Goal: Task Accomplishment & Management: Complete application form

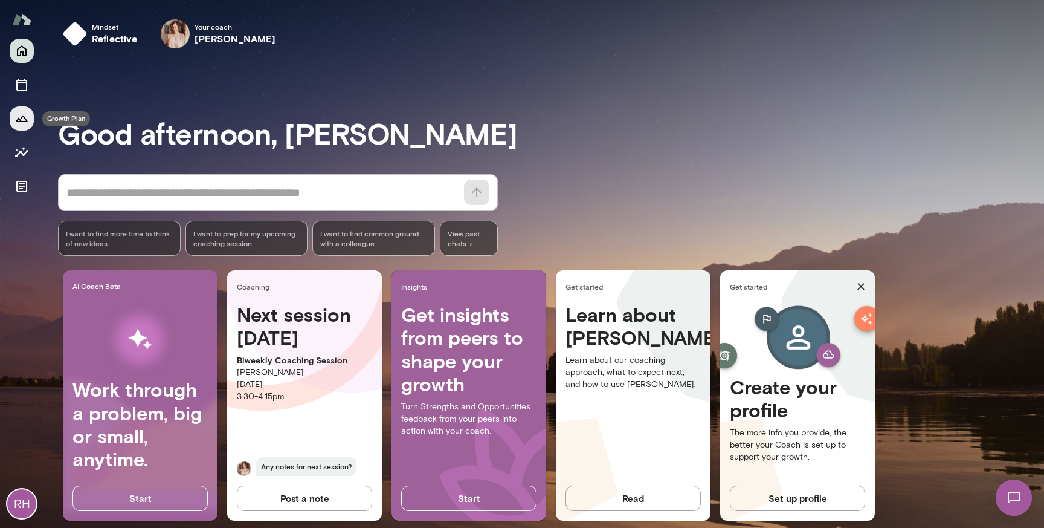
click at [24, 119] on icon "Growth Plan" at bounding box center [22, 118] width 15 height 15
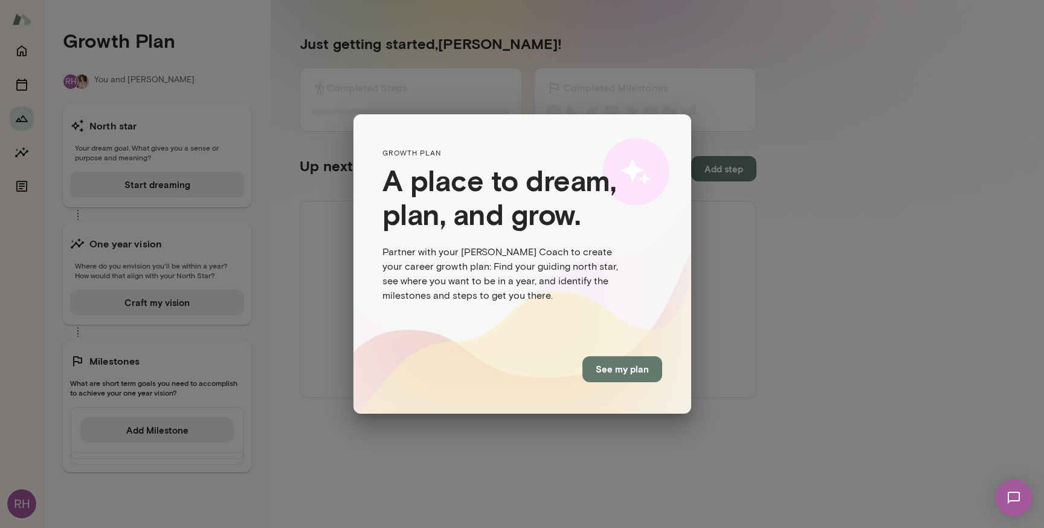
click at [631, 375] on button "See my plan" at bounding box center [623, 368] width 80 height 25
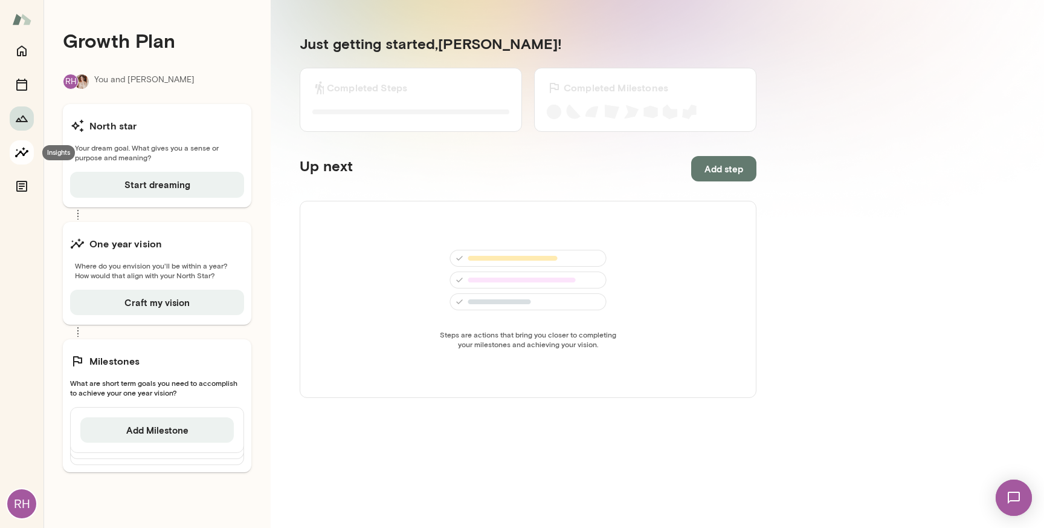
click at [22, 146] on icon "Insights" at bounding box center [22, 152] width 15 height 15
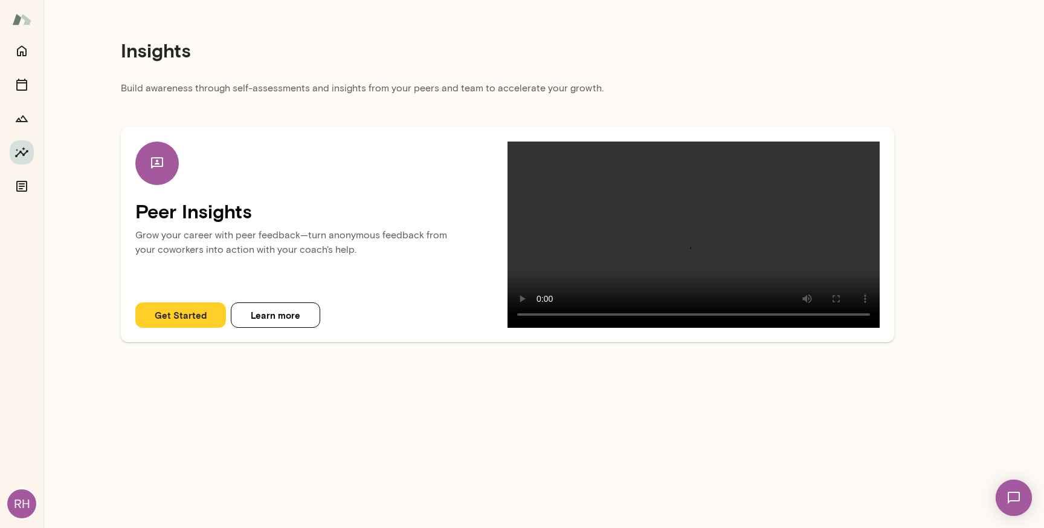
click at [184, 328] on button "Get Started" at bounding box center [180, 314] width 91 height 25
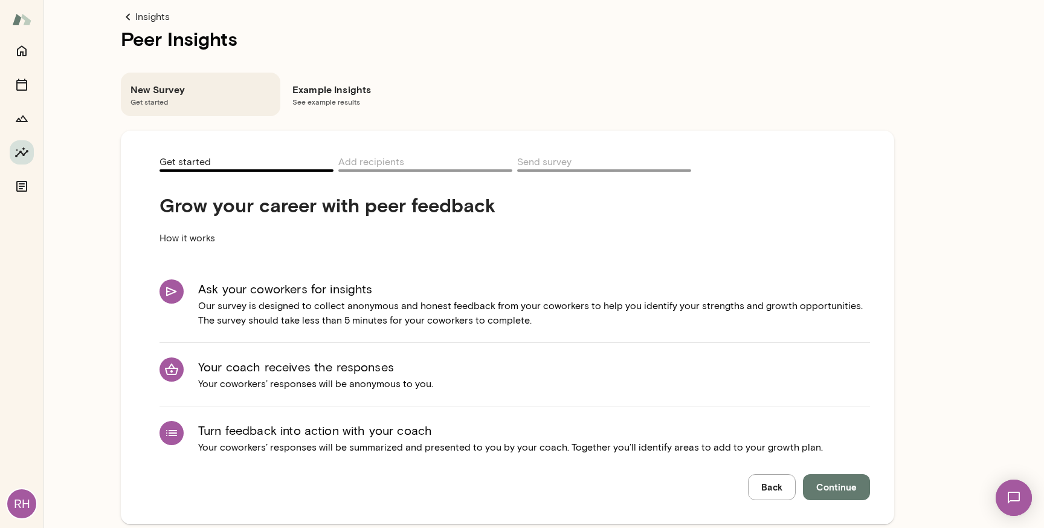
scroll to position [20, 0]
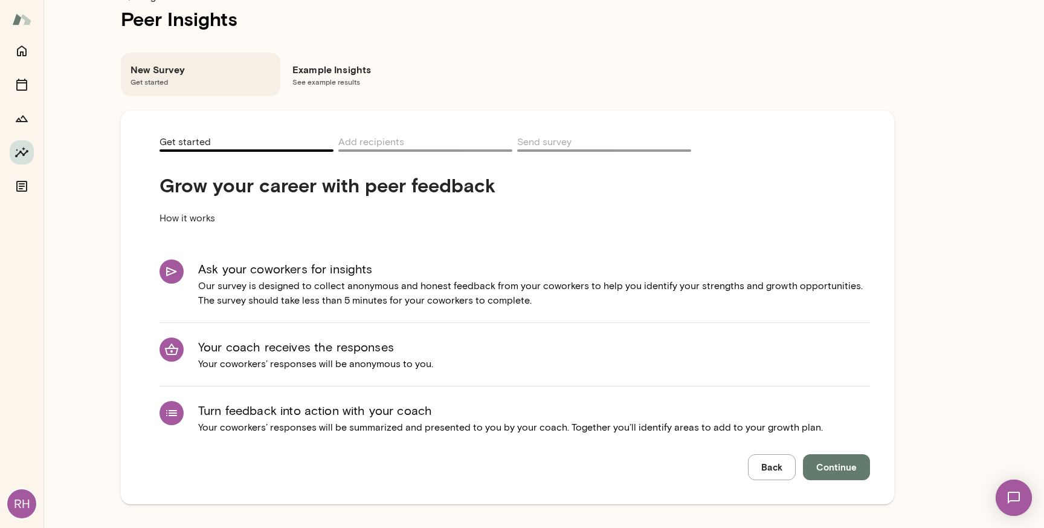
click at [307, 60] on div "Example Insights See example results" at bounding box center [363, 75] width 160 height 44
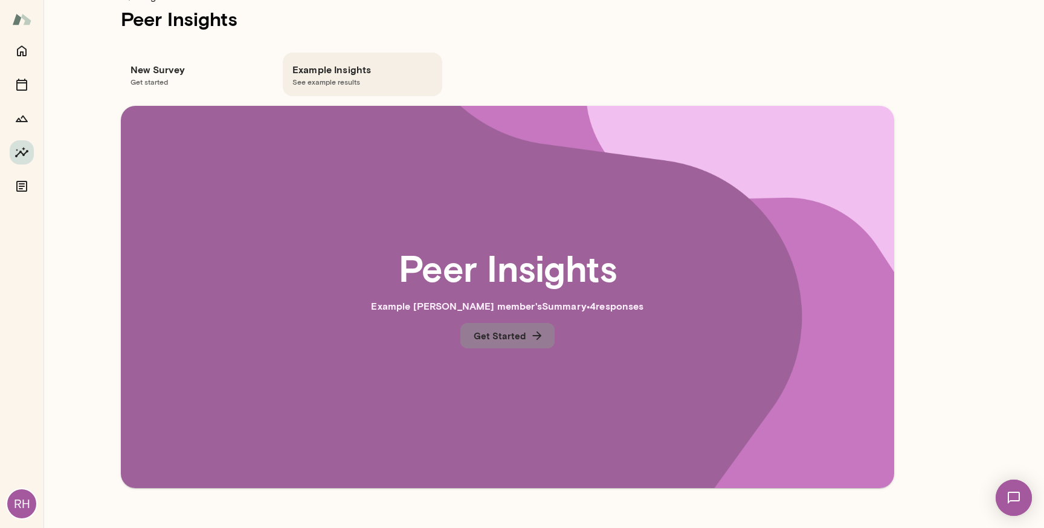
click at [493, 325] on button "Get Started" at bounding box center [507, 335] width 94 height 25
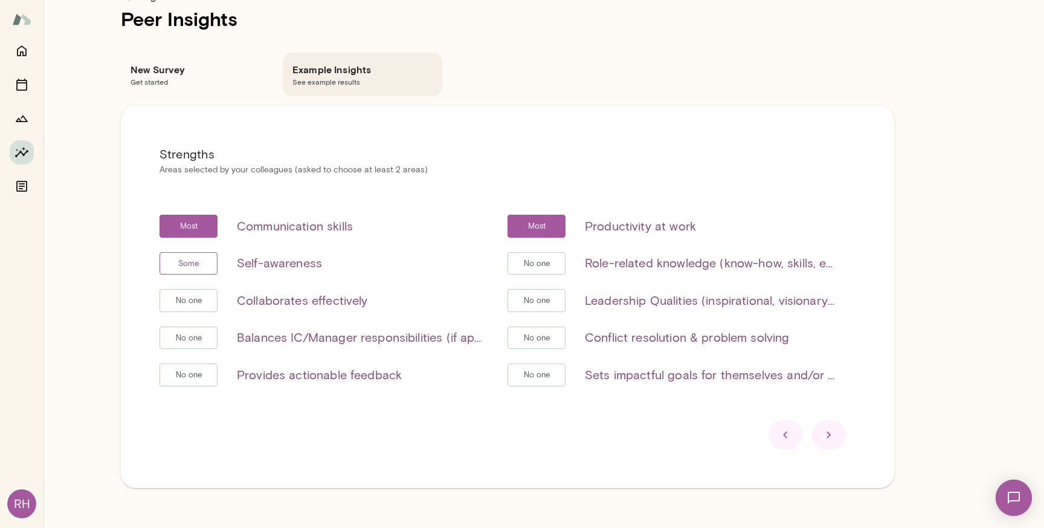
click at [845, 439] on div at bounding box center [829, 434] width 34 height 29
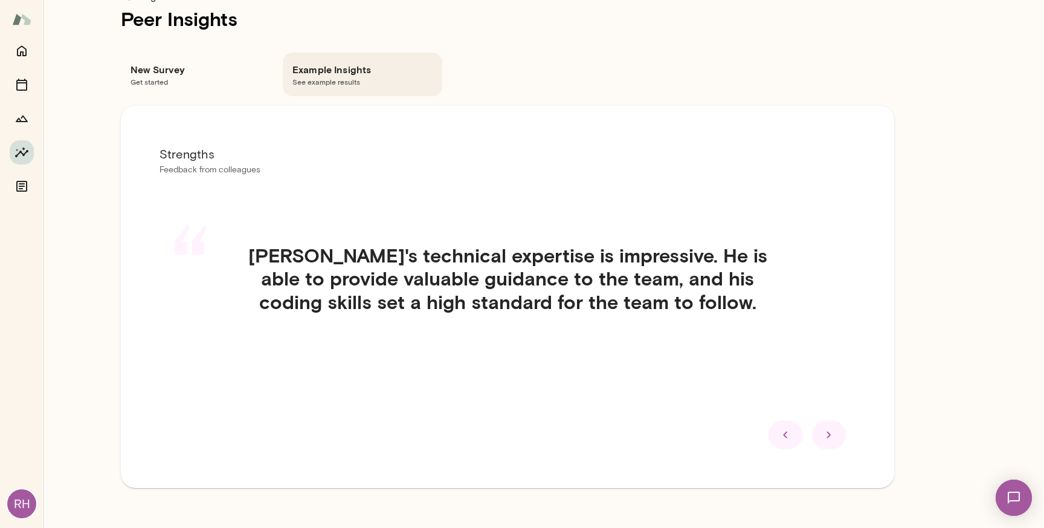
click at [845, 439] on div at bounding box center [829, 434] width 34 height 29
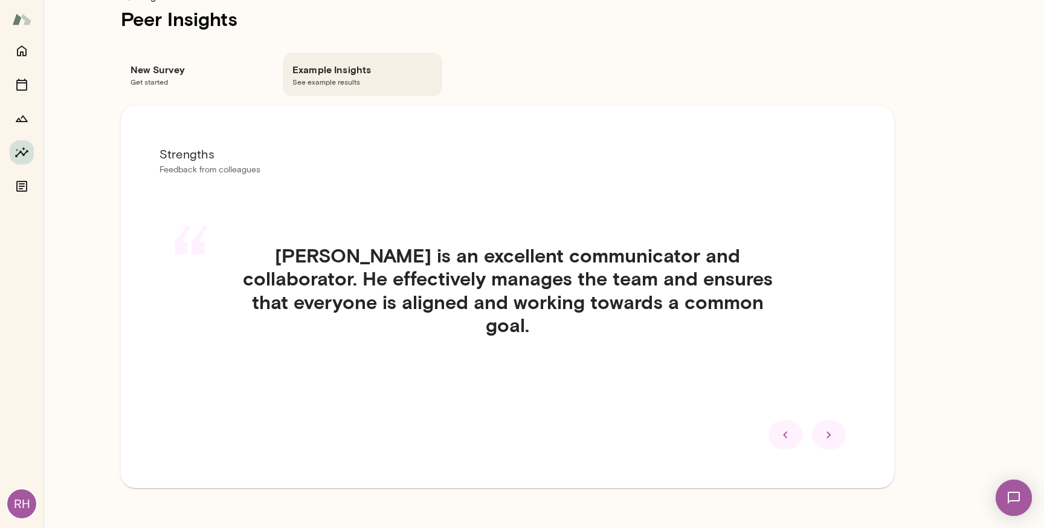
click at [845, 439] on div at bounding box center [829, 434] width 34 height 29
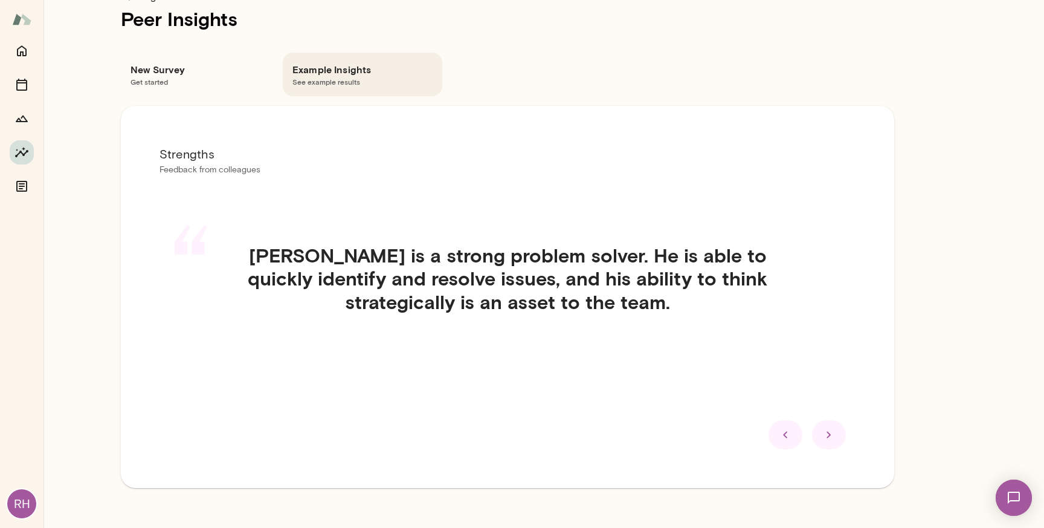
click at [844, 439] on div at bounding box center [829, 434] width 34 height 29
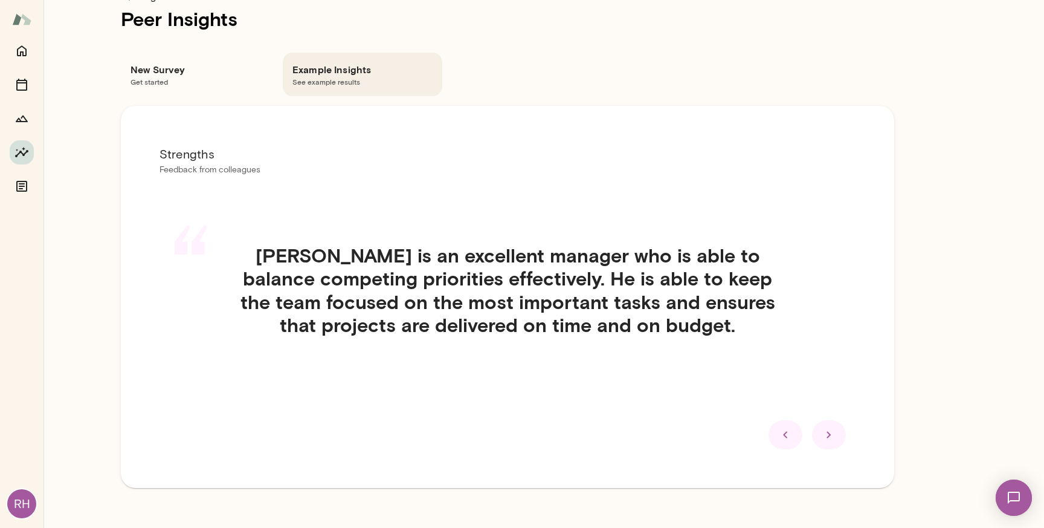
click at [844, 439] on div at bounding box center [829, 434] width 34 height 29
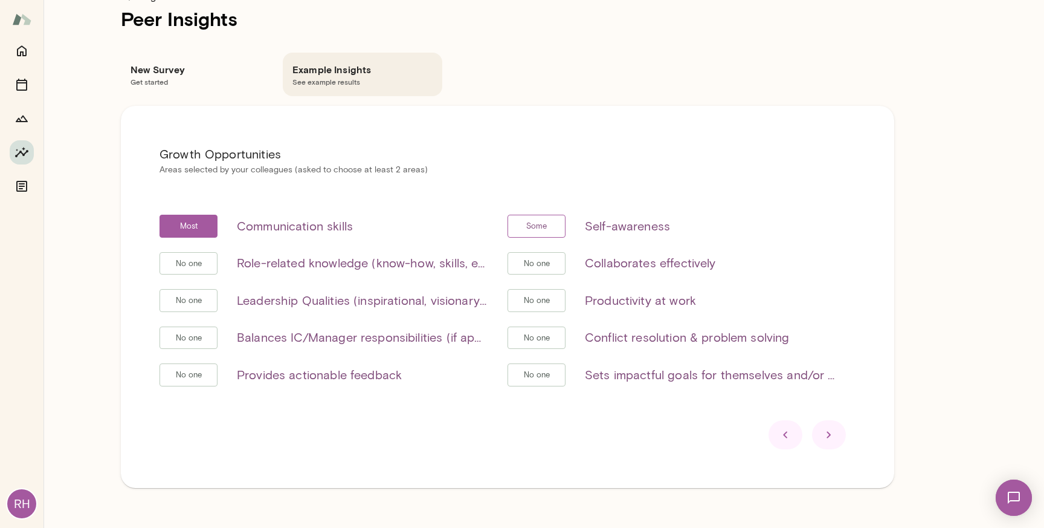
click at [844, 439] on div at bounding box center [829, 434] width 34 height 29
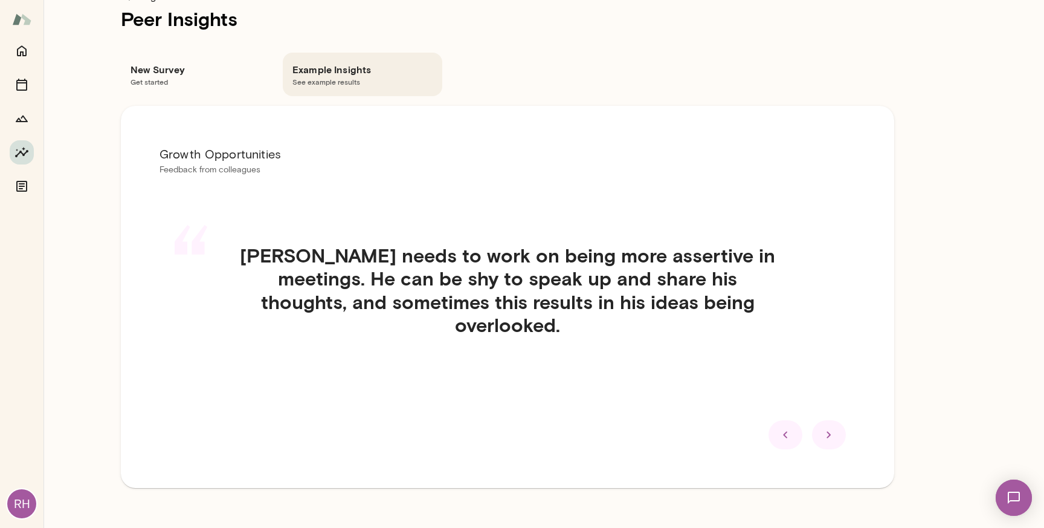
click at [844, 439] on div at bounding box center [829, 434] width 34 height 29
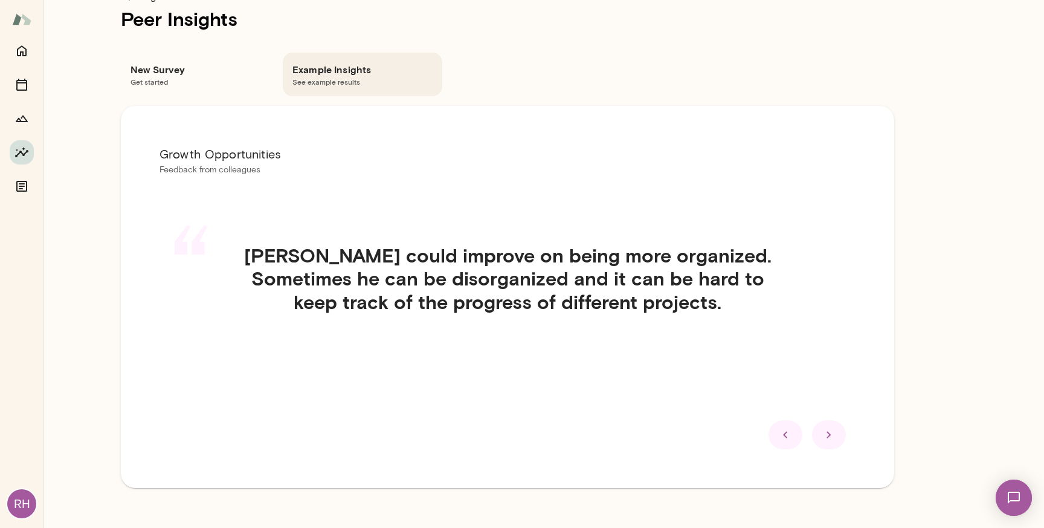
click at [844, 439] on div at bounding box center [829, 434] width 34 height 29
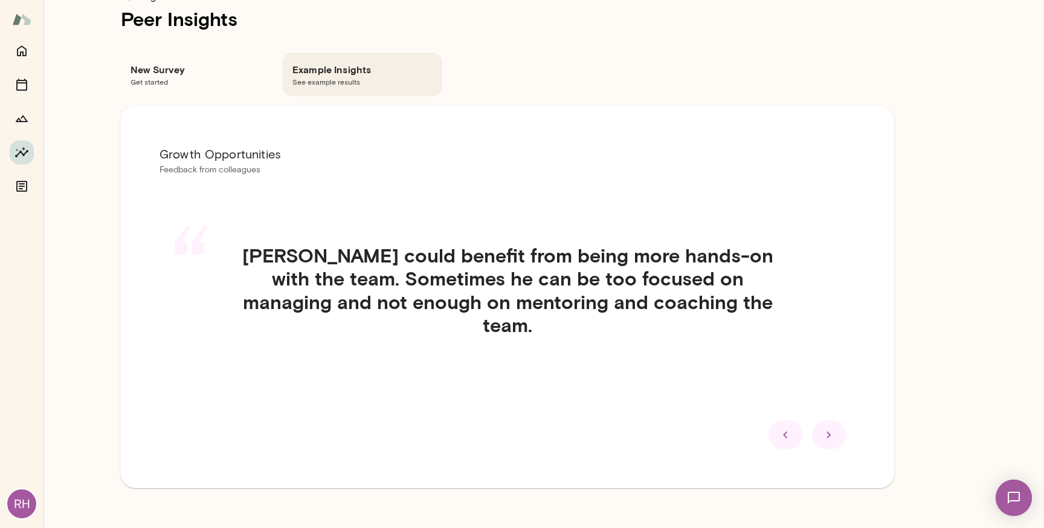
click at [844, 439] on div at bounding box center [829, 434] width 34 height 29
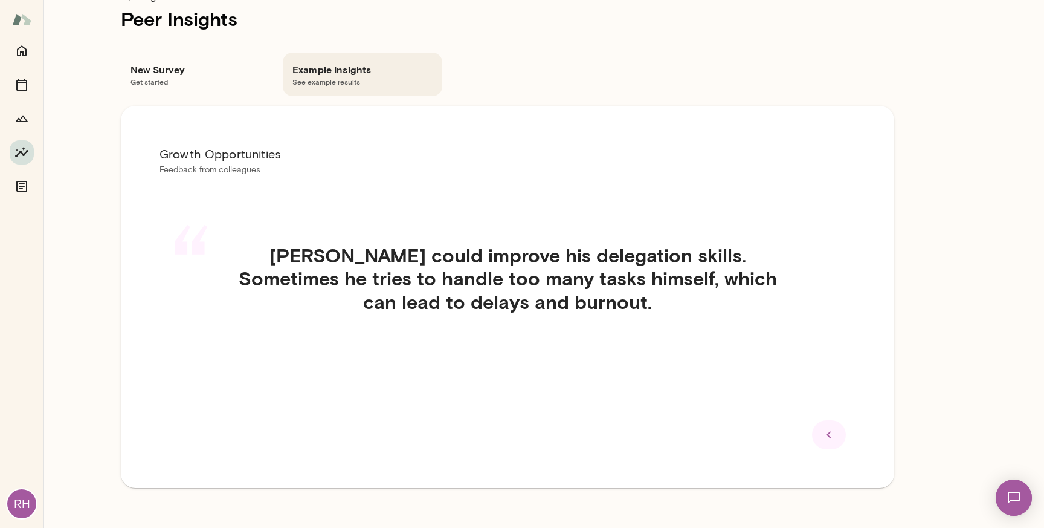
click at [844, 439] on div at bounding box center [829, 434] width 34 height 29
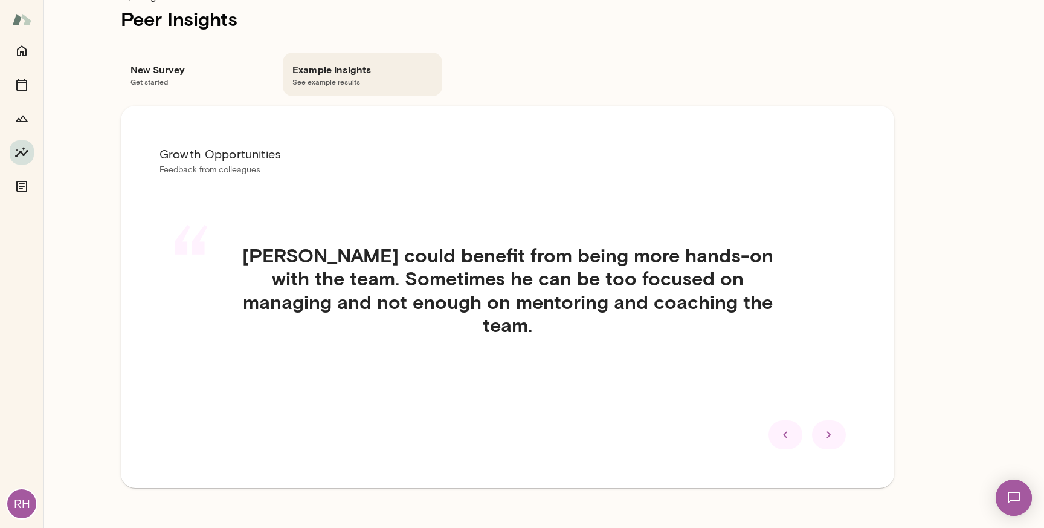
click at [844, 439] on div at bounding box center [829, 434] width 34 height 29
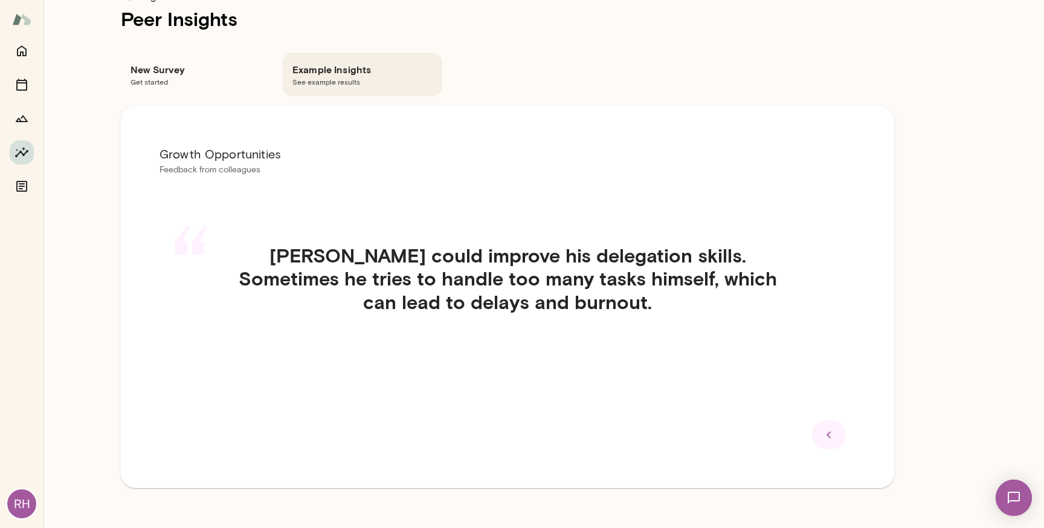
click at [844, 439] on div at bounding box center [829, 434] width 34 height 29
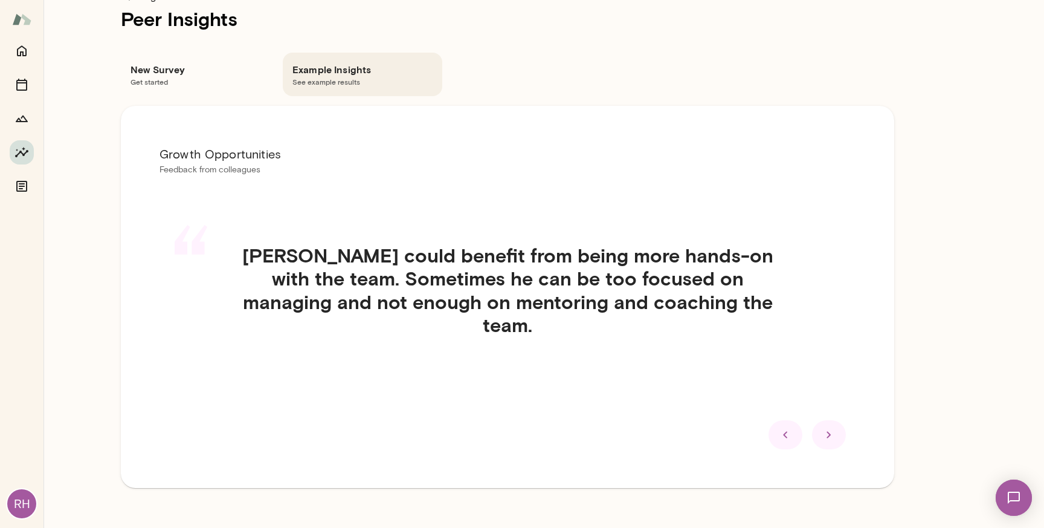
click at [195, 75] on h6 "New Survey" at bounding box center [201, 69] width 140 height 15
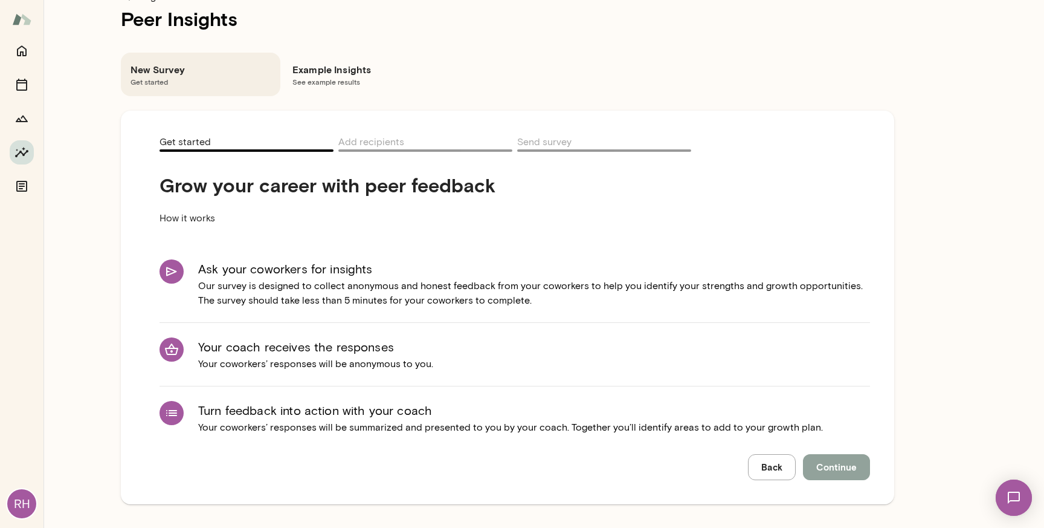
click at [830, 469] on span "Continue" at bounding box center [836, 467] width 40 height 16
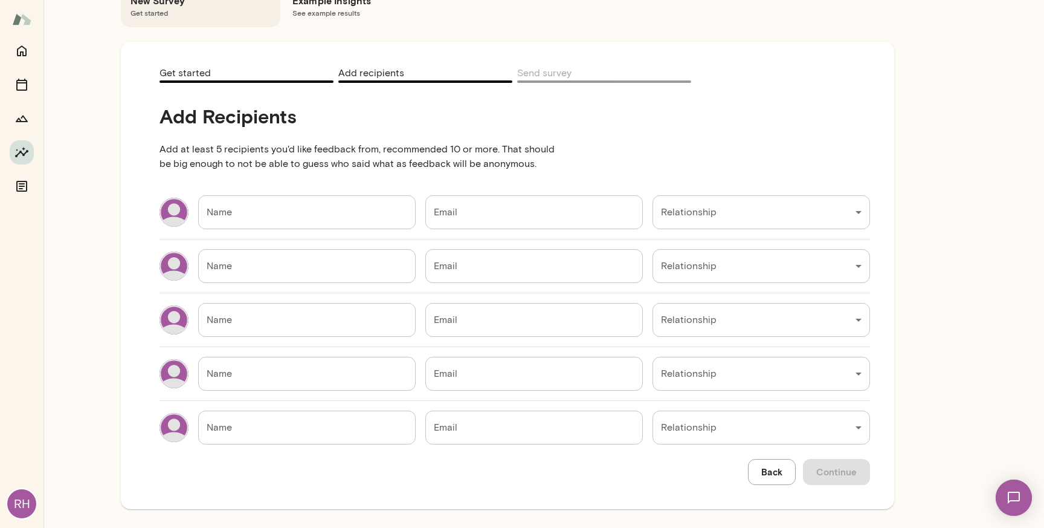
scroll to position [85, 0]
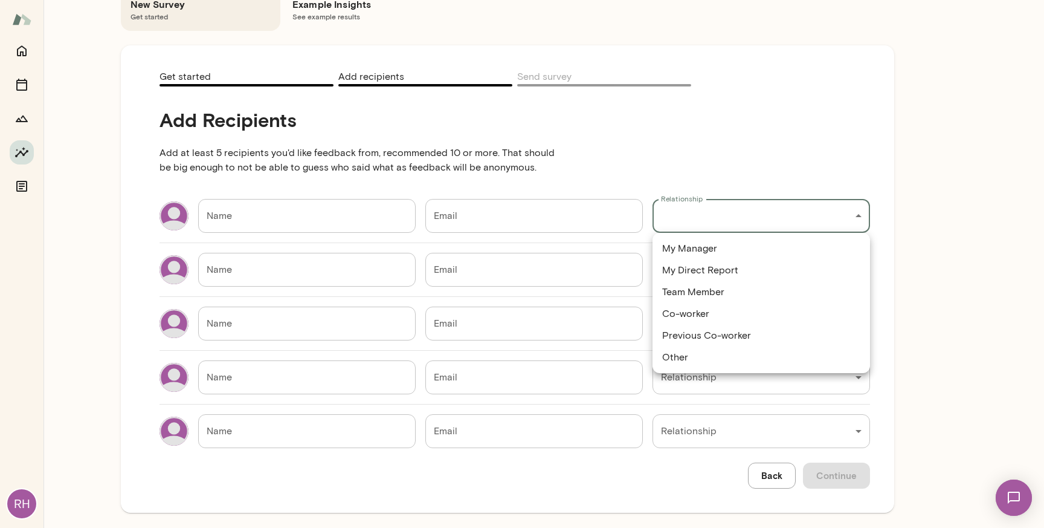
click at [759, 0] on div "RH Insights Peer Insights New Survey Get started Example Insights See example r…" at bounding box center [522, 0] width 1044 height 0
click at [557, 156] on div at bounding box center [522, 264] width 1044 height 528
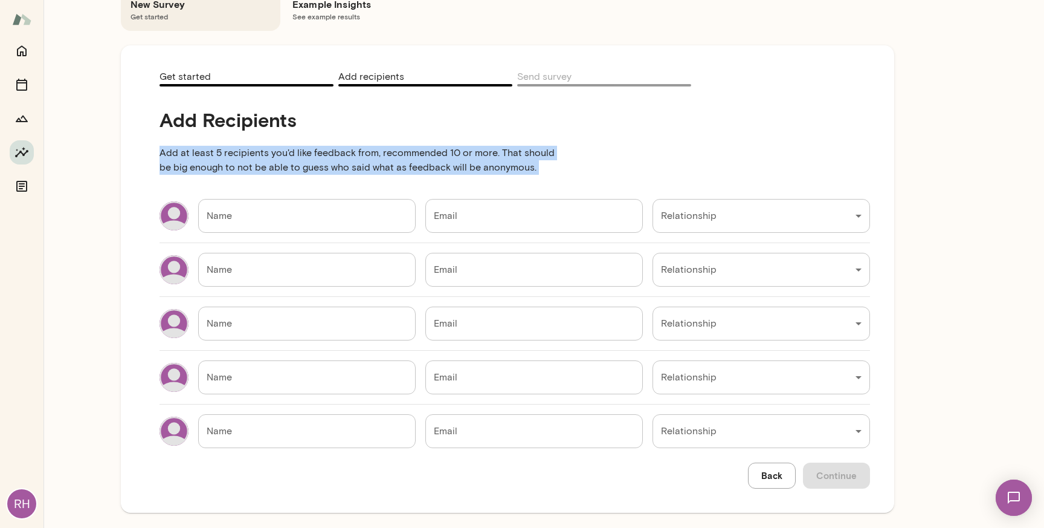
click at [557, 156] on p "Add at least 5 recipients you'd like feedback from, recommended 10 or more. Tha…" at bounding box center [363, 160] width 406 height 58
click at [719, 0] on div "RH Insights Peer Insights New Survey Get started Example Insights See example r…" at bounding box center [522, 0] width 1044 height 0
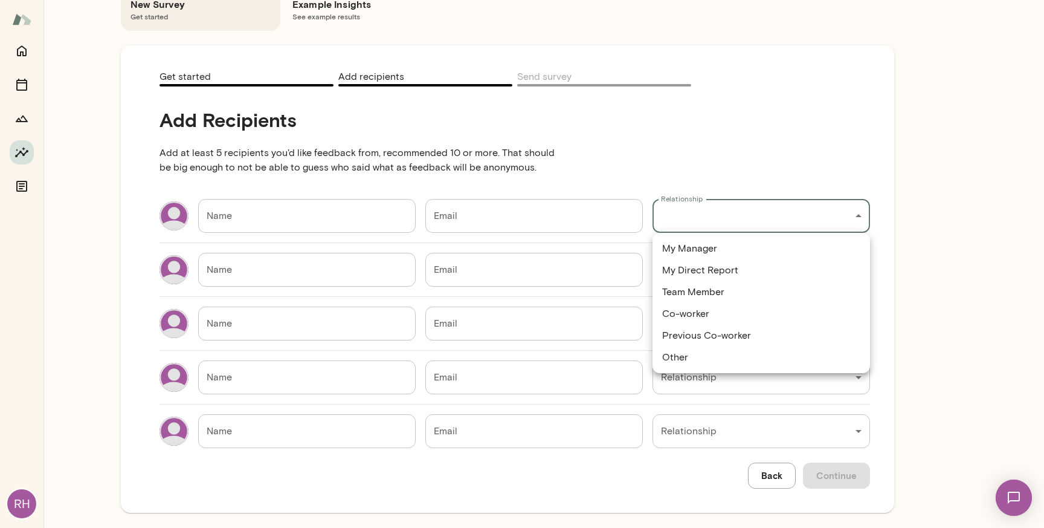
click at [578, 153] on div at bounding box center [522, 264] width 1044 height 528
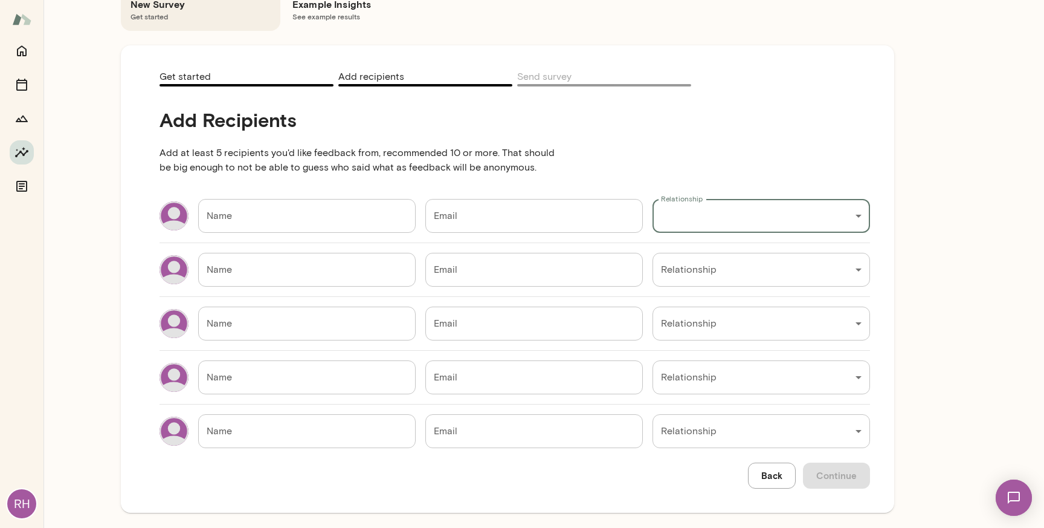
click at [320, 157] on p "Add at least 5 recipients you'd like feedback from, recommended 10 or more. Tha…" at bounding box center [363, 160] width 406 height 58
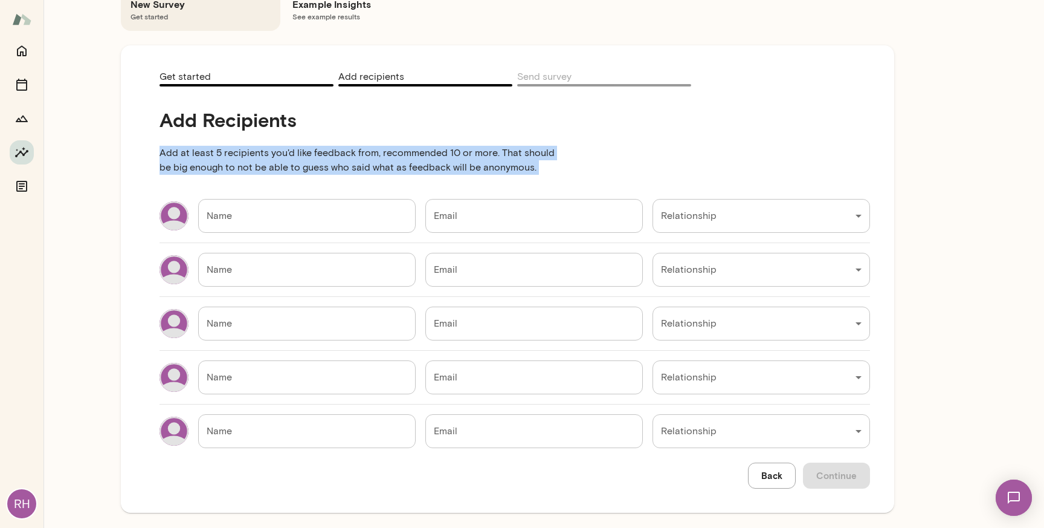
click at [320, 157] on p "Add at least 5 recipients you'd like feedback from, recommended 10 or more. Tha…" at bounding box center [363, 160] width 406 height 58
click at [352, 157] on p "Add at least 5 recipients you'd like feedback from, recommended 10 or more. Tha…" at bounding box center [363, 160] width 406 height 58
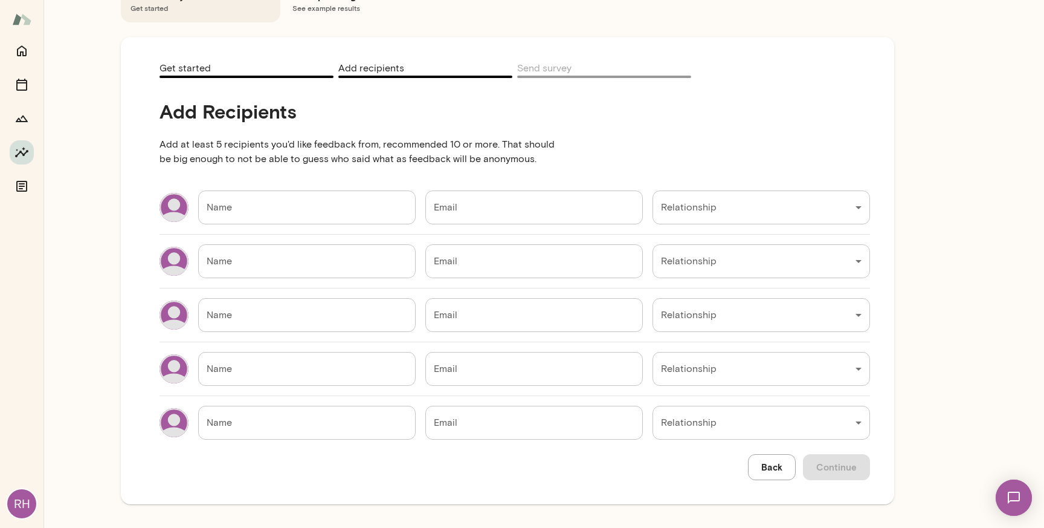
scroll to position [0, 0]
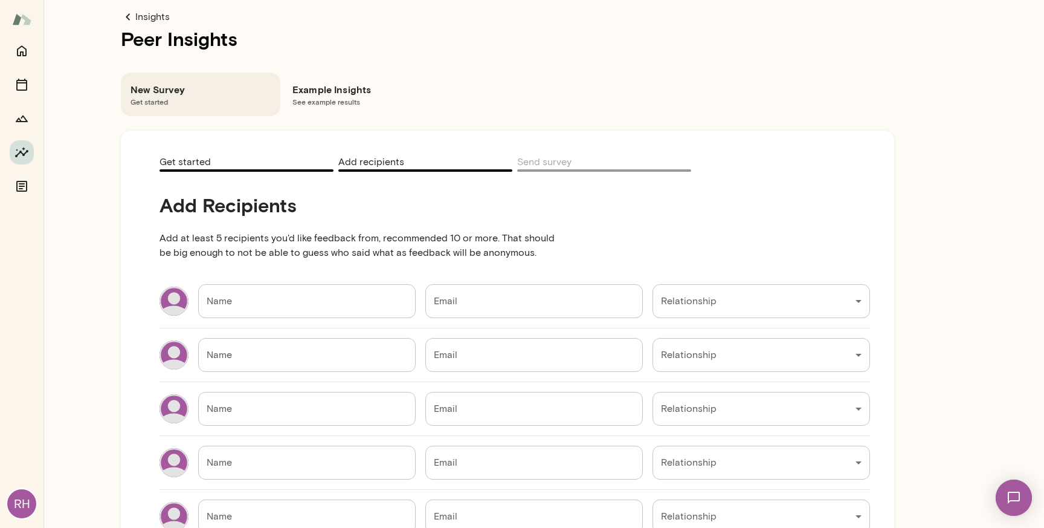
click at [222, 248] on p "Add at least 5 recipients you'd like feedback from, recommended 10 or more. Tha…" at bounding box center [363, 245] width 406 height 58
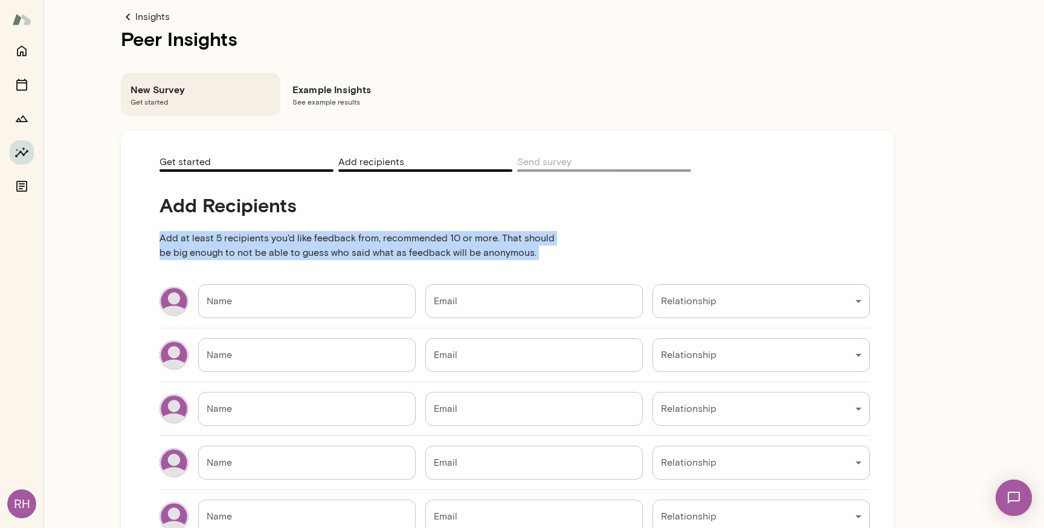
click at [222, 248] on p "Add at least 5 recipients you'd like feedback from, recommended 10 or more. Tha…" at bounding box center [363, 245] width 406 height 58
click at [246, 244] on p "Add at least 5 recipients you'd like feedback from, recommended 10 or more. Tha…" at bounding box center [363, 245] width 406 height 58
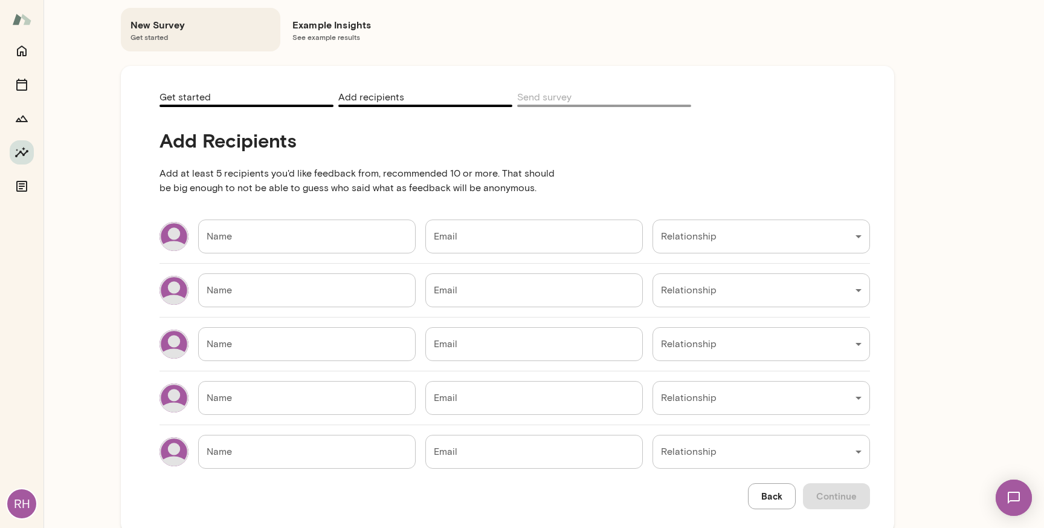
scroll to position [94, 0]
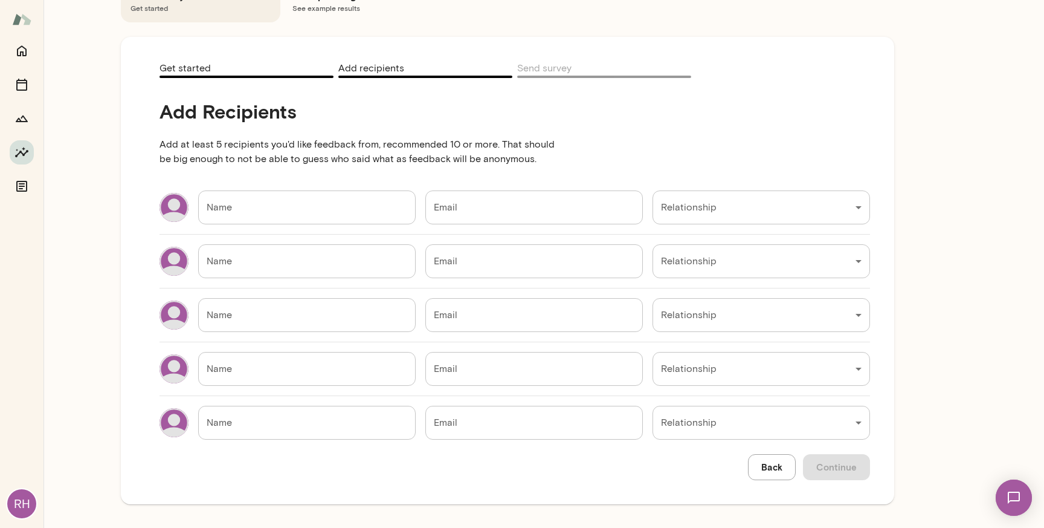
click at [838, 474] on div "Back Continue" at bounding box center [809, 466] width 122 height 25
click at [320, 210] on input "Name" at bounding box center [307, 207] width 218 height 34
type input "**********"
click at [690, 0] on div "**********" at bounding box center [522, 0] width 1044 height 0
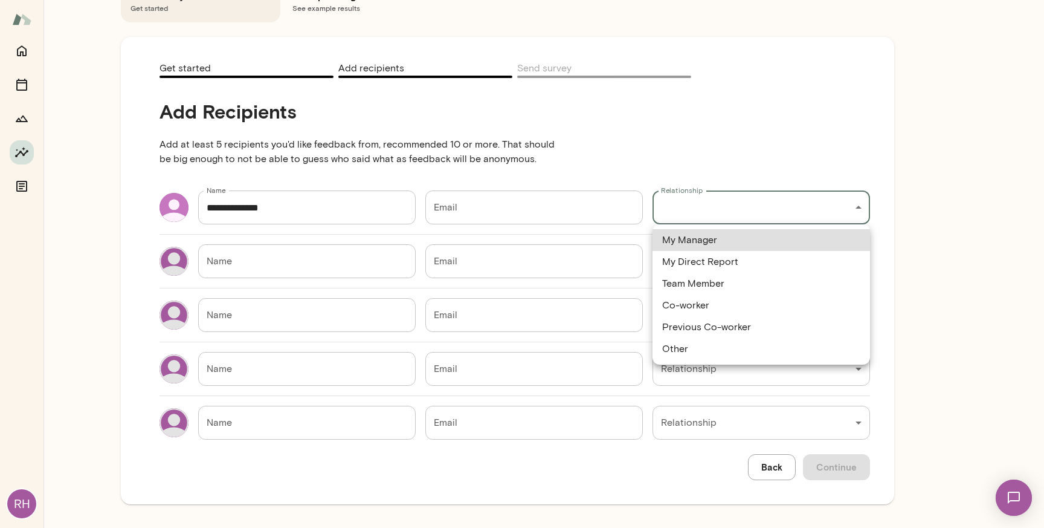
click at [541, 181] on div at bounding box center [522, 264] width 1044 height 528
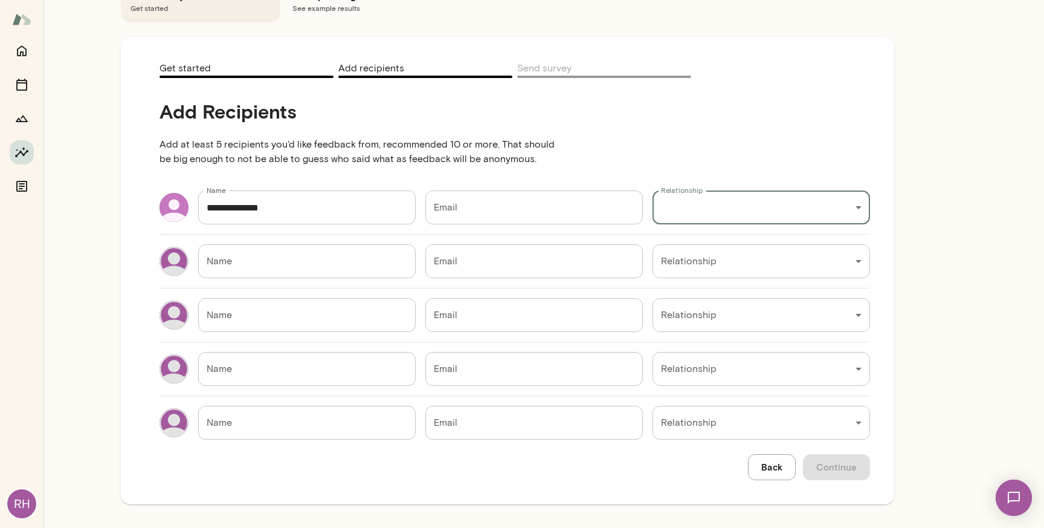
scroll to position [0, 0]
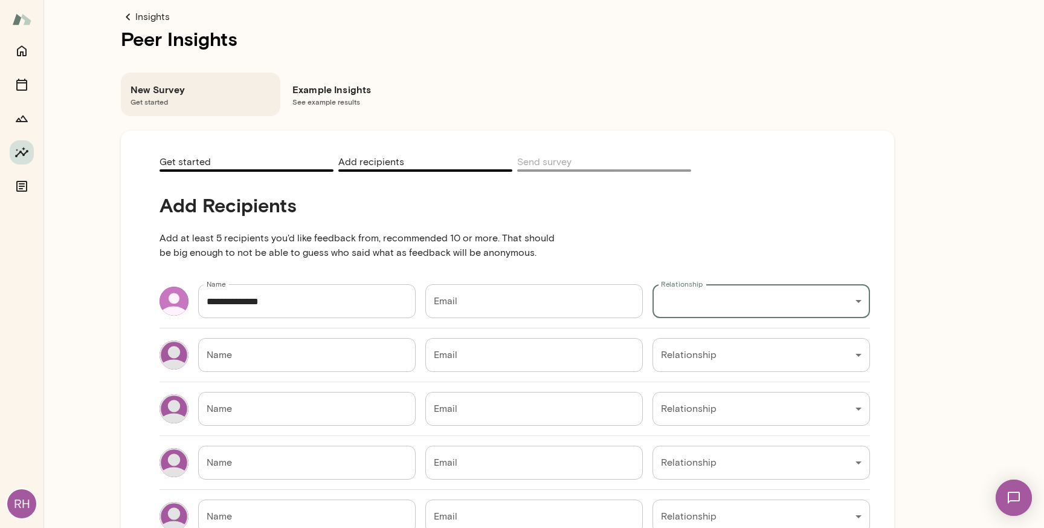
click at [155, 20] on link "Insights" at bounding box center [508, 17] width 774 height 15
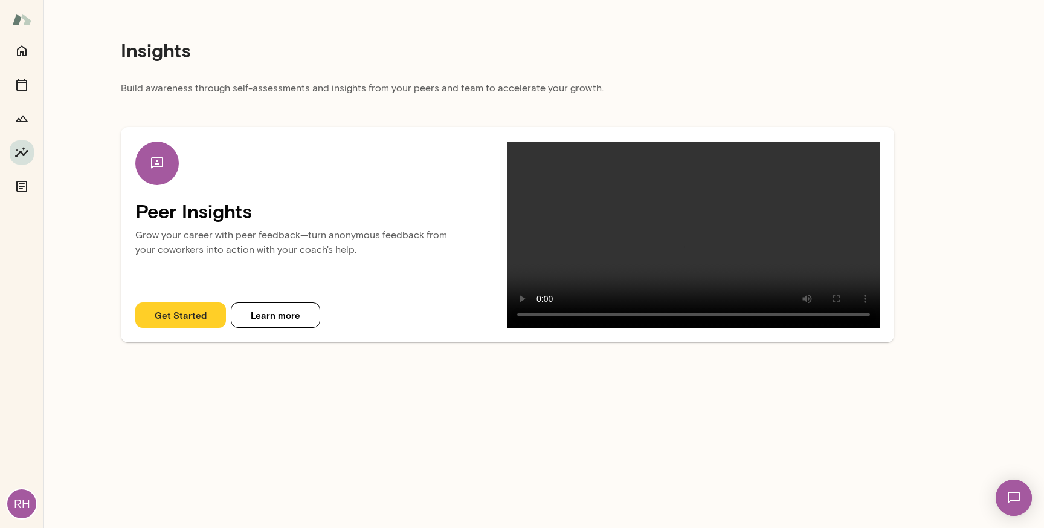
click at [255, 233] on p "Grow your career with peer feedback—turn anonymous feedback from your coworkers…" at bounding box center [321, 246] width 372 height 46
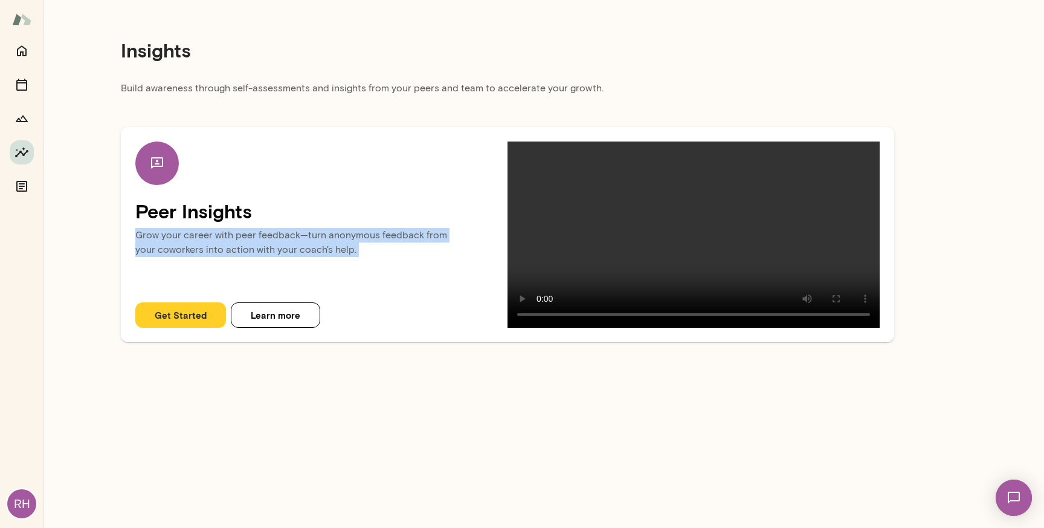
click at [255, 233] on p "Grow your career with peer feedback—turn anonymous feedback from your coworkers…" at bounding box center [321, 246] width 372 height 46
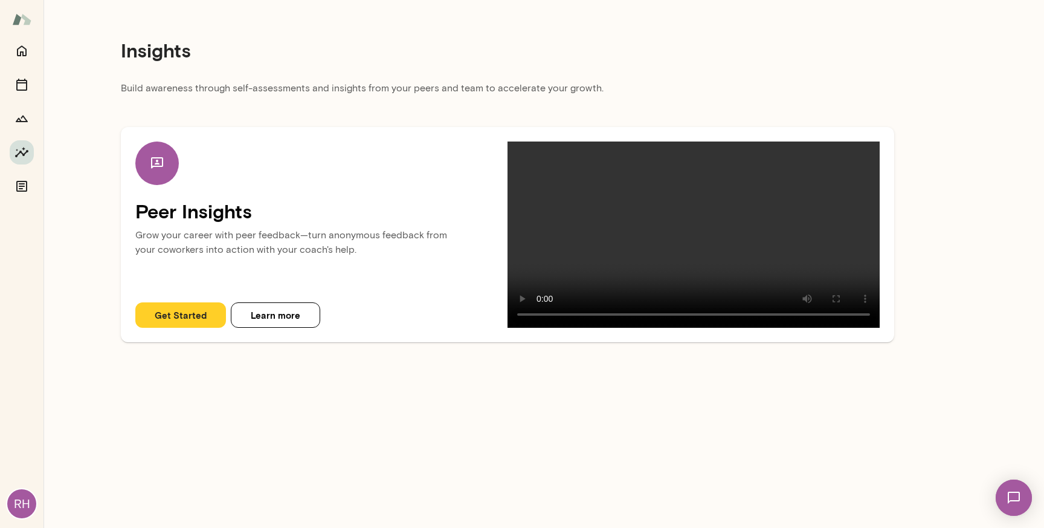
click at [274, 81] on p "Build awareness through self-assessments and insights from your peers and team …" at bounding box center [508, 92] width 774 height 22
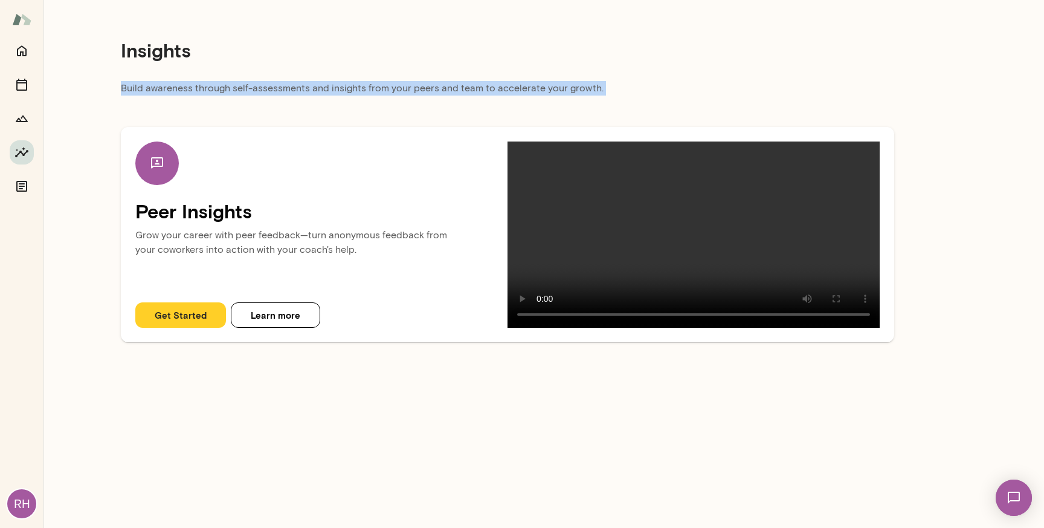
click at [274, 81] on p "Build awareness through self-assessments and insights from your peers and team …" at bounding box center [508, 92] width 774 height 22
click at [297, 108] on div "Peer Insights Grow your career with peer feedback—turn anonymous feedback from …" at bounding box center [508, 222] width 774 height 239
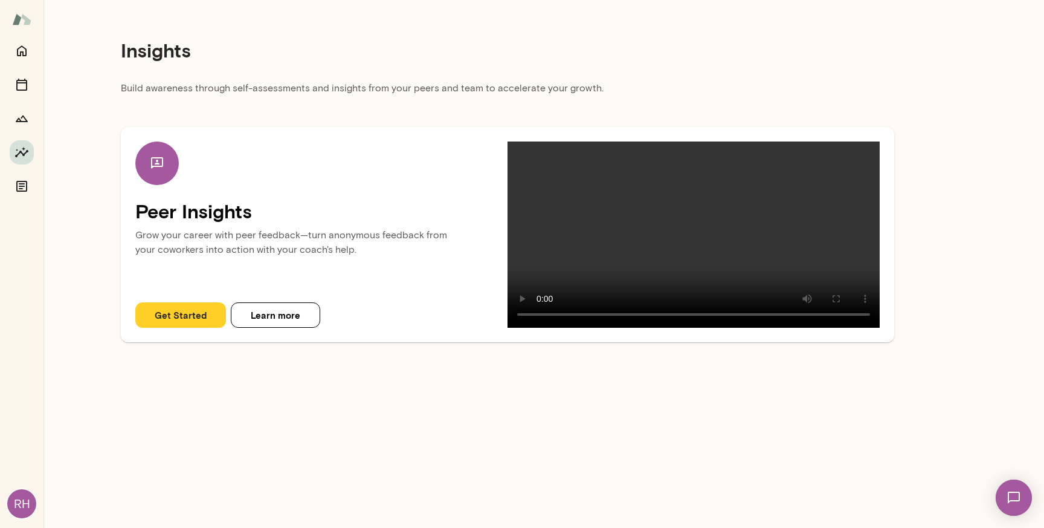
click at [484, 104] on div "Peer Insights Grow your career with peer feedback—turn anonymous feedback from …" at bounding box center [508, 222] width 774 height 239
click at [217, 213] on h4 "Peer Insights" at bounding box center [321, 210] width 372 height 23
copy h4 "Peer Insights"
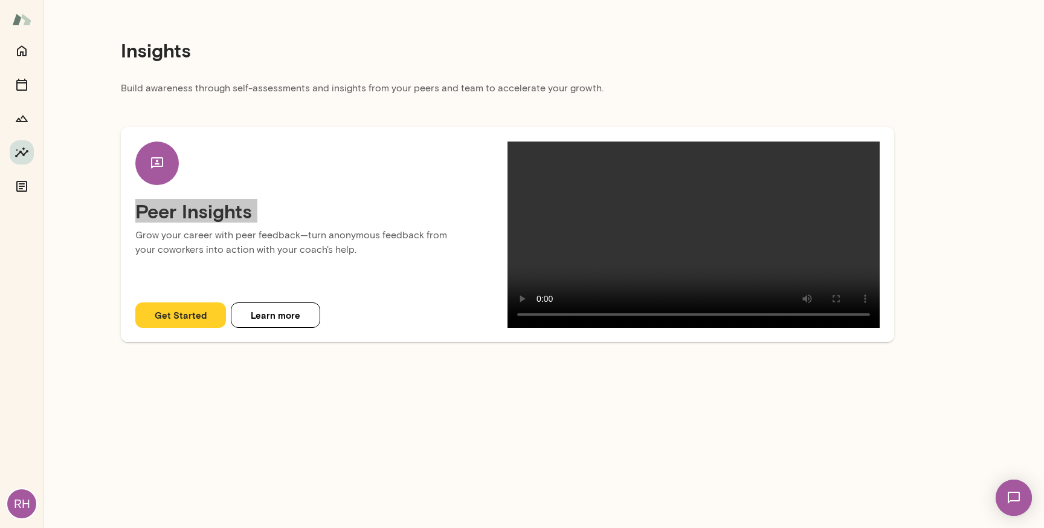
click at [1010, 500] on img at bounding box center [1014, 498] width 50 height 50
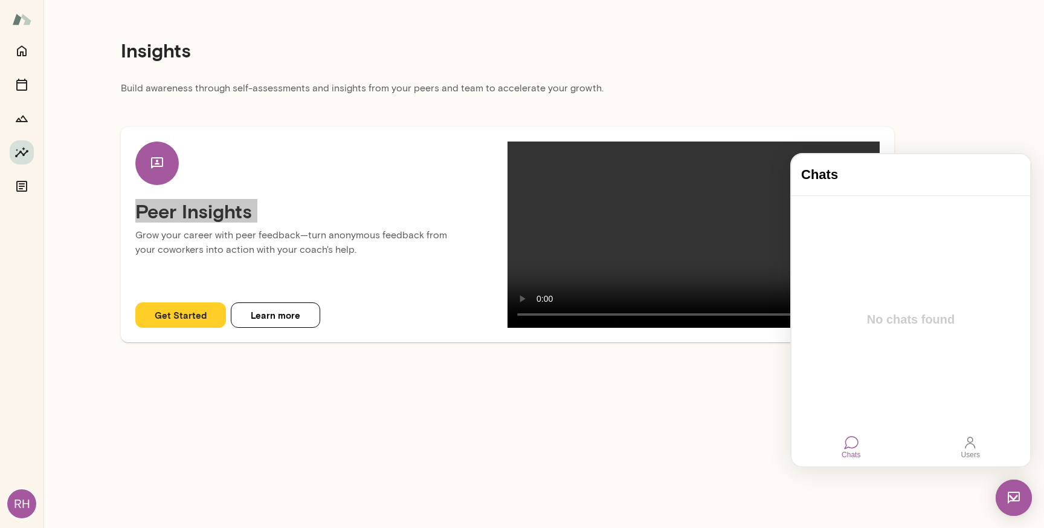
click at [977, 454] on div "Users" at bounding box center [970, 454] width 19 height 8
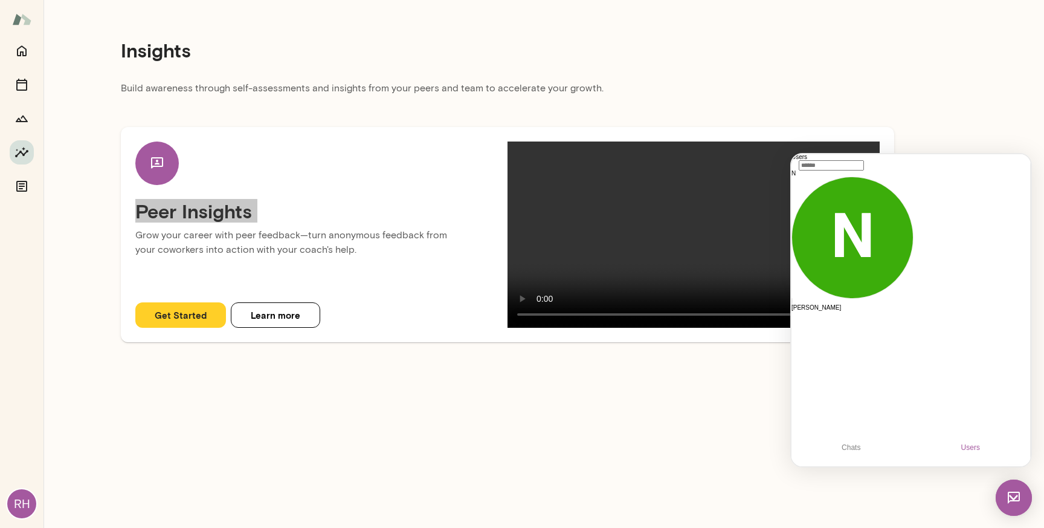
click at [861, 447] on div "Chats" at bounding box center [851, 447] width 28 height 18
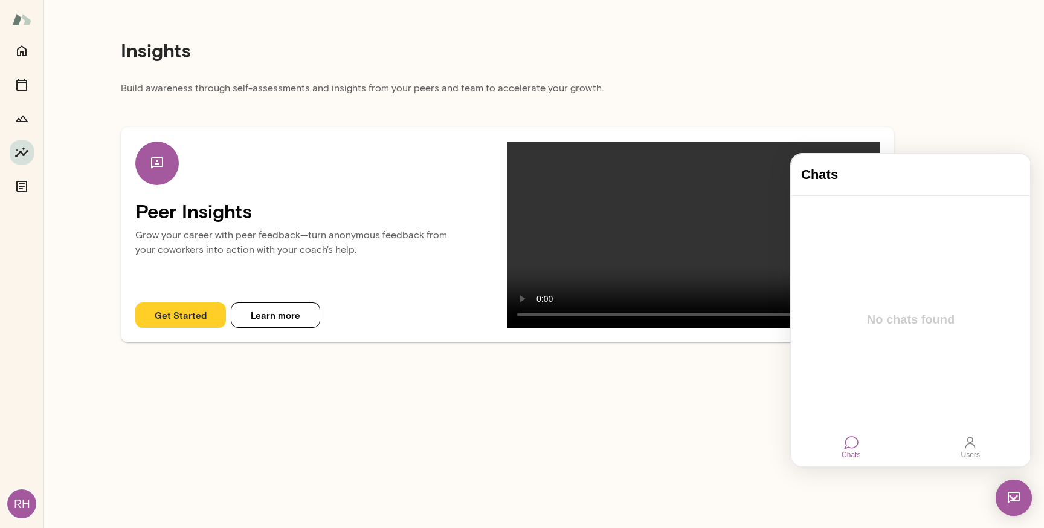
click at [322, 233] on p "Grow your career with peer feedback—turn anonymous feedback from your coworkers…" at bounding box center [321, 246] width 372 height 46
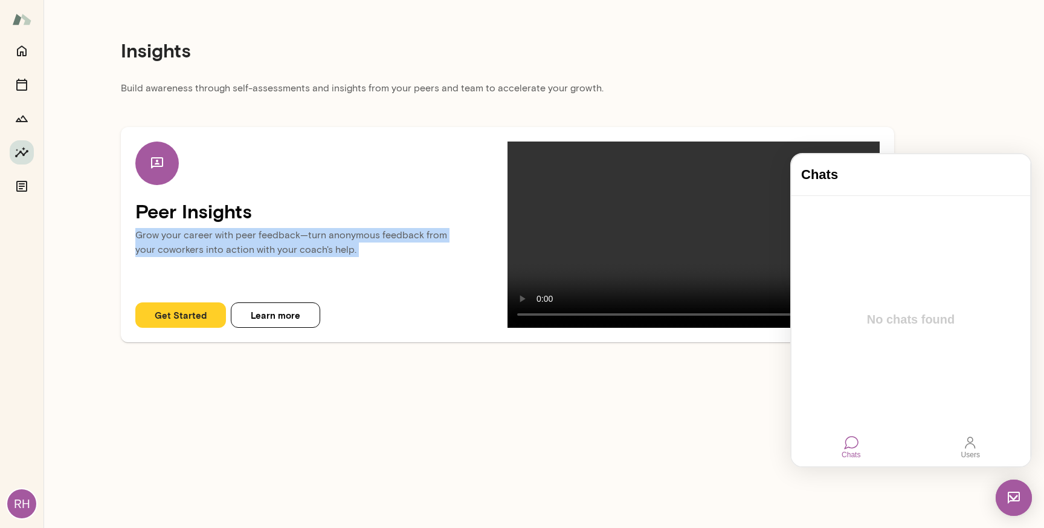
click at [322, 233] on p "Grow your career with peer feedback—turn anonymous feedback from your coworkers…" at bounding box center [321, 246] width 372 height 46
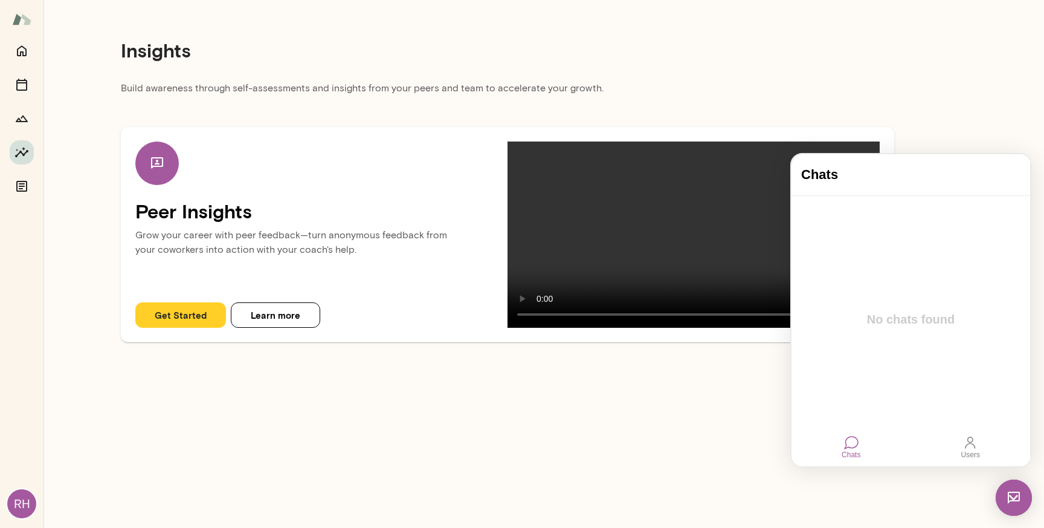
click at [388, 89] on p "Build awareness through self-assessments and insights from your peers and team …" at bounding box center [508, 92] width 774 height 22
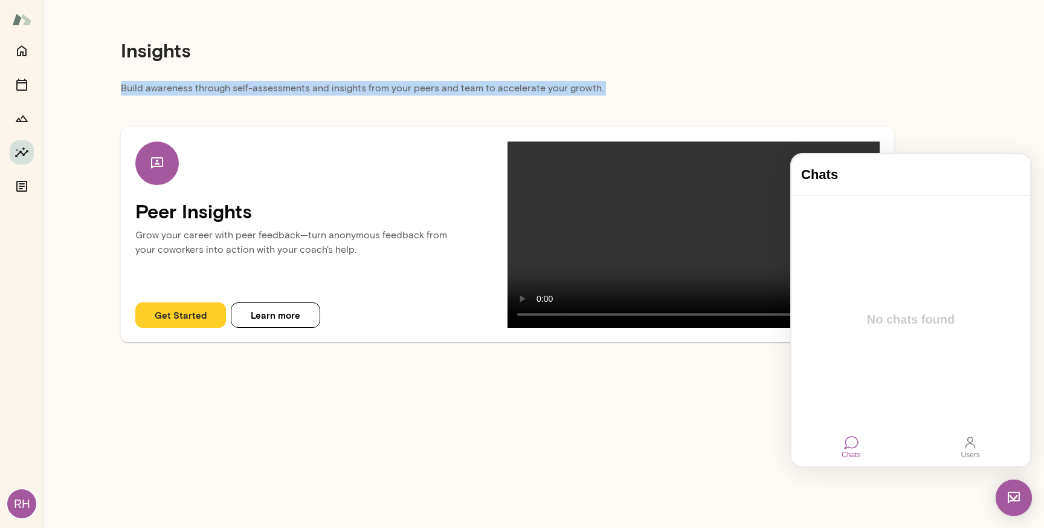
click at [388, 89] on p "Build awareness through self-assessments and insights from your peers and team …" at bounding box center [508, 92] width 774 height 22
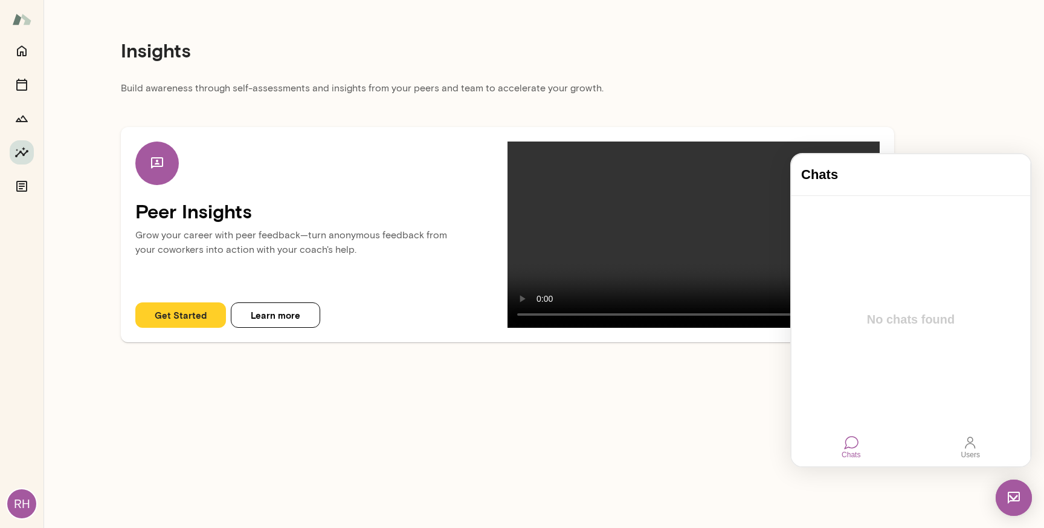
click at [294, 228] on p "Grow your career with peer feedback—turn anonymous feedback from your coworkers…" at bounding box center [321, 246] width 372 height 46
click at [381, 112] on div "Peer Insights Grow your career with peer feedback—turn anonymous feedback from …" at bounding box center [508, 222] width 774 height 239
click at [1012, 499] on img at bounding box center [1014, 497] width 36 height 36
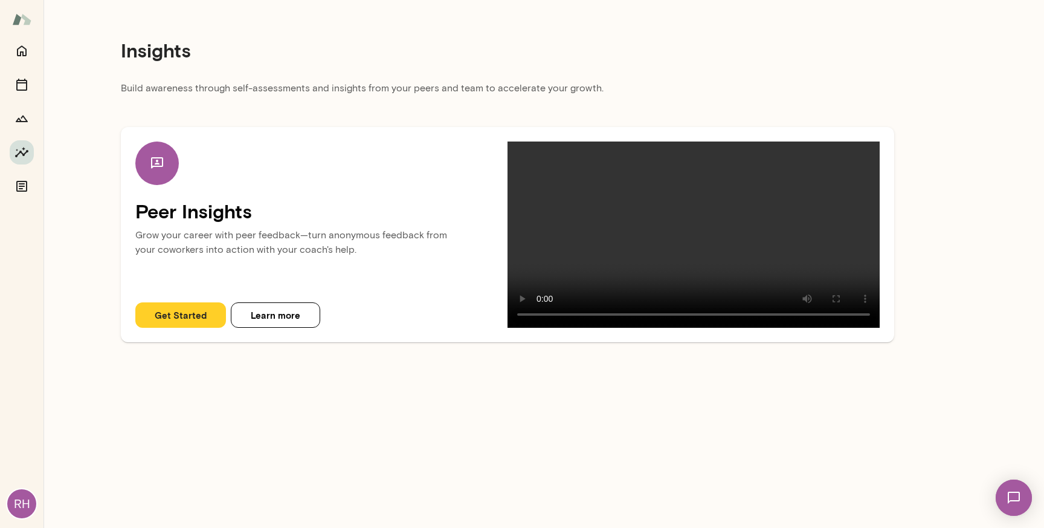
click at [513, 84] on p "Build awareness through self-assessments and insights from your peers and team …" at bounding box center [508, 92] width 774 height 22
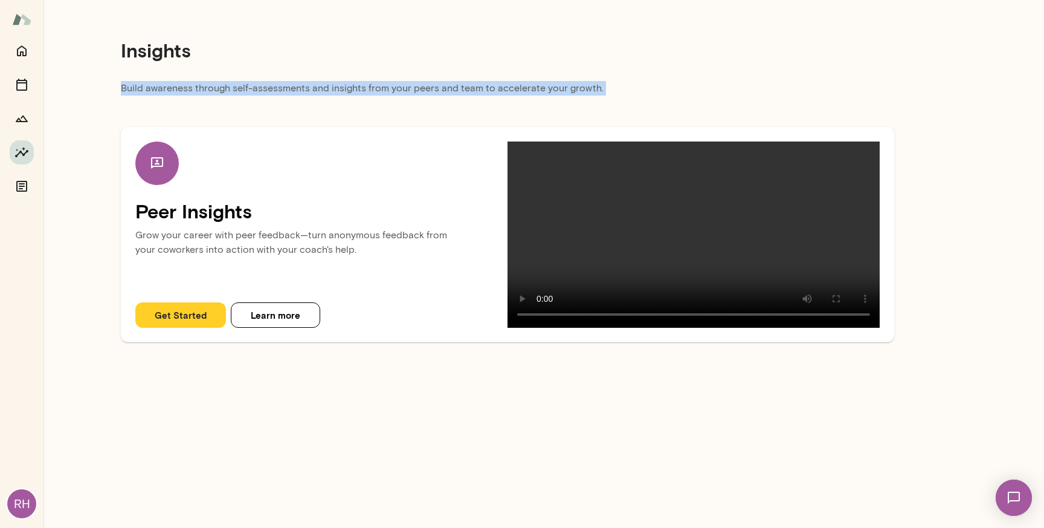
click at [513, 84] on p "Build awareness through self-assessments and insights from your peers and team …" at bounding box center [508, 92] width 774 height 22
click at [327, 93] on p "Build awareness through self-assessments and insights from your peers and team …" at bounding box center [508, 92] width 774 height 22
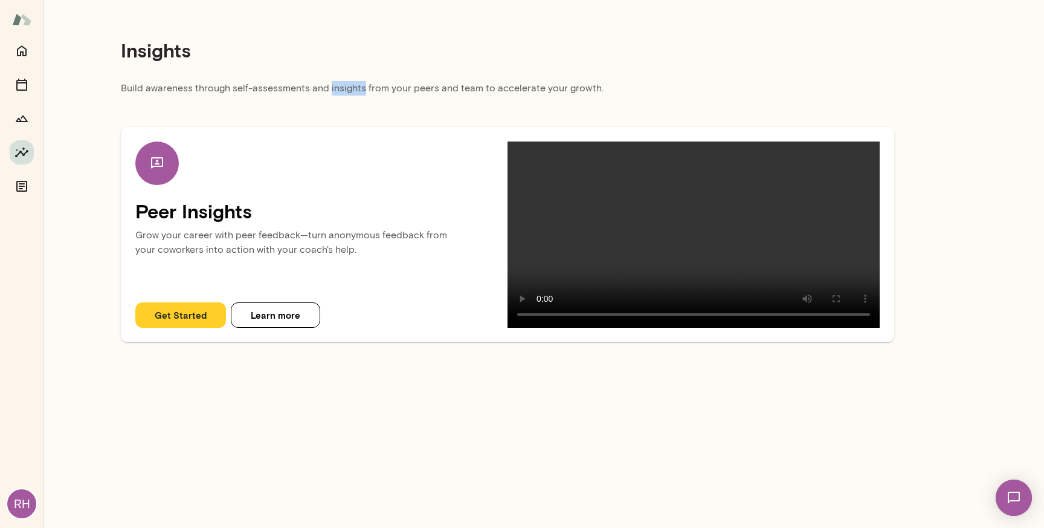
click at [327, 93] on p "Build awareness through self-assessments and insights from your peers and team …" at bounding box center [508, 92] width 774 height 22
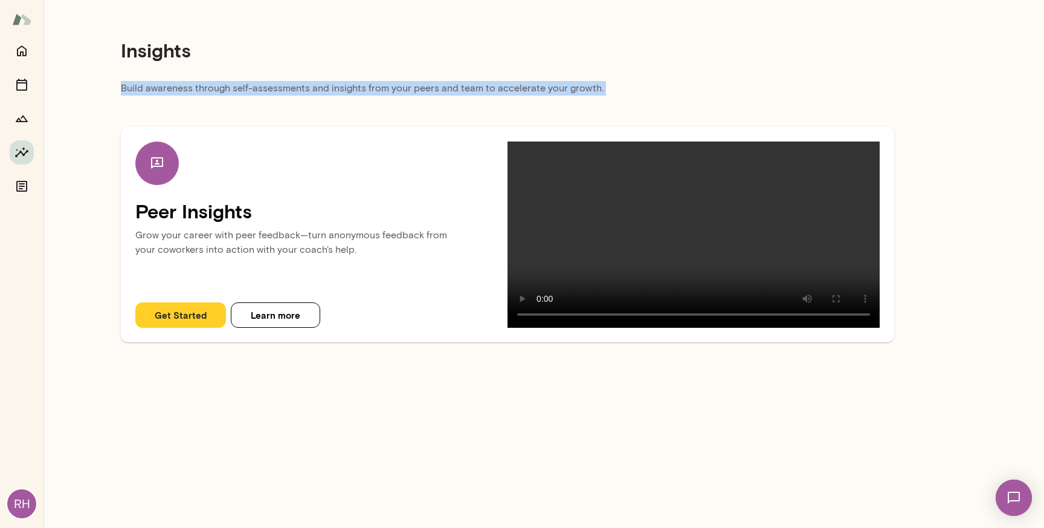
click at [327, 93] on p "Build awareness through self-assessments and insights from your peers and team …" at bounding box center [508, 92] width 774 height 22
click at [328, 93] on p "Build awareness through self-assessments and insights from your peers and team …" at bounding box center [508, 92] width 774 height 22
click at [329, 88] on p "Build awareness through self-assessments and insights from your peers and team …" at bounding box center [508, 92] width 774 height 22
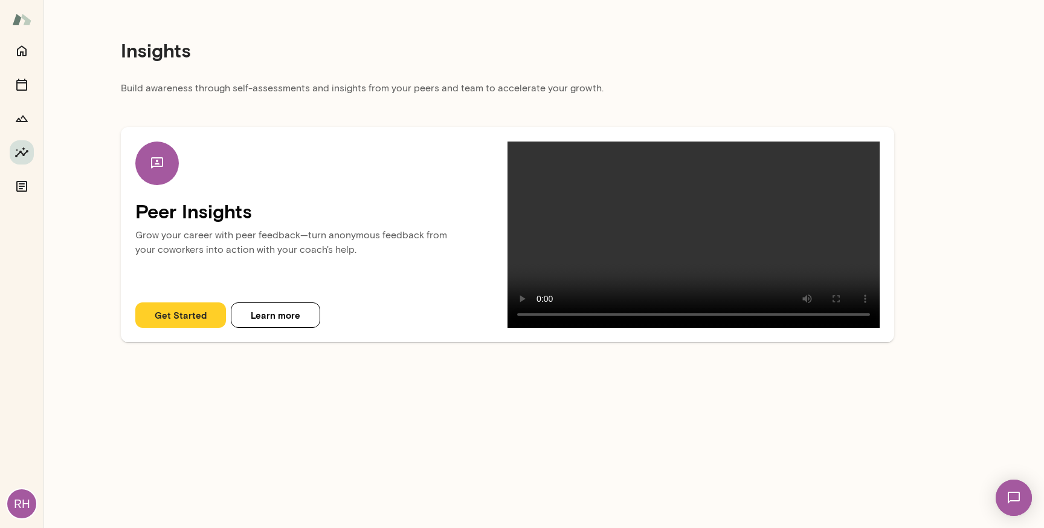
click at [293, 328] on button "Learn more" at bounding box center [275, 314] width 89 height 25
click at [464, 78] on div "Insights" at bounding box center [508, 50] width 774 height 62
